Goal: Task Accomplishment & Management: Use online tool/utility

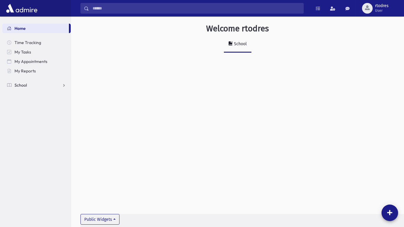
click at [59, 86] on link "School" at bounding box center [36, 85] width 68 height 9
click at [57, 104] on link "Attendance" at bounding box center [36, 103] width 68 height 9
click at [51, 113] on link "Entry" at bounding box center [36, 113] width 68 height 9
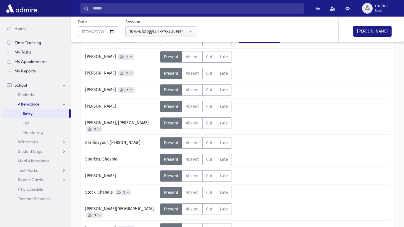
scroll to position [243, 0]
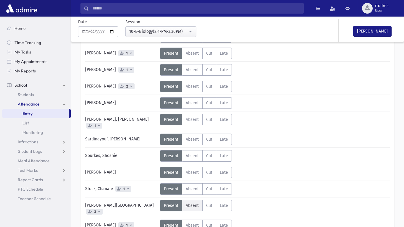
click at [184, 203] on label "Absent A" at bounding box center [192, 206] width 21 height 12
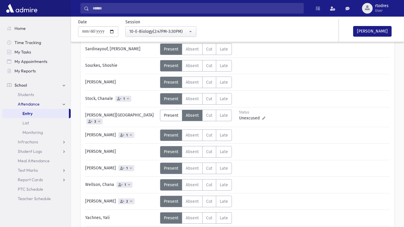
scroll to position [337, 0]
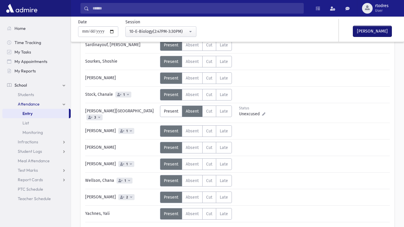
click at [363, 32] on button "[PERSON_NAME]" at bounding box center [373, 31] width 38 height 11
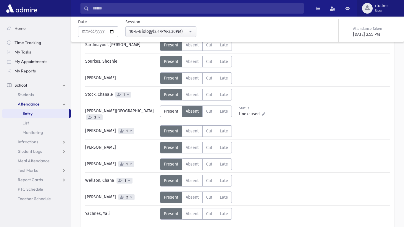
click at [384, 11] on span "User" at bounding box center [382, 10] width 14 height 5
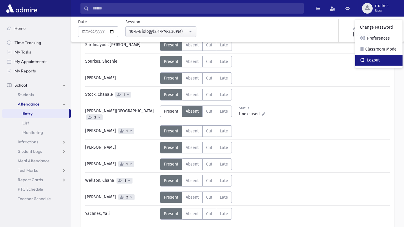
click at [388, 55] on link "Logout" at bounding box center [379, 60] width 47 height 11
